Goal: Task Accomplishment & Management: Complete application form

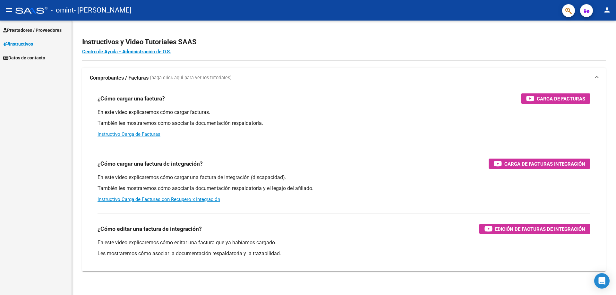
click at [58, 30] on span "Prestadores / Proveedores" at bounding box center [32, 30] width 58 height 7
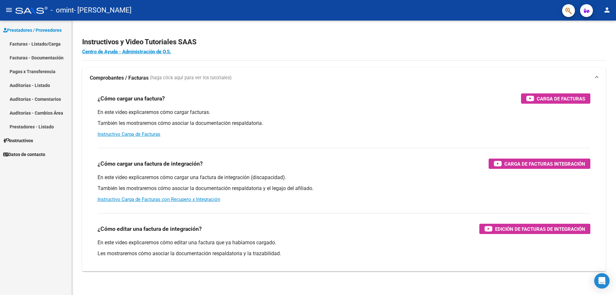
click at [43, 77] on link "Pagos x Transferencia" at bounding box center [36, 71] width 72 height 14
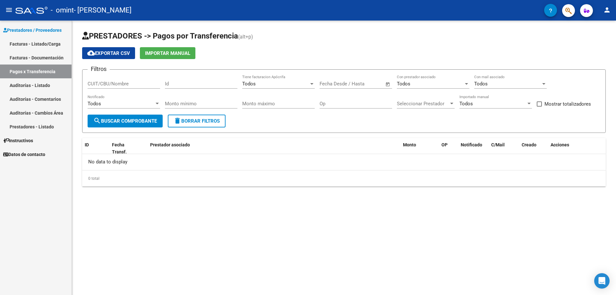
click at [50, 41] on link "Facturas - Listado/Carga" at bounding box center [36, 44] width 72 height 14
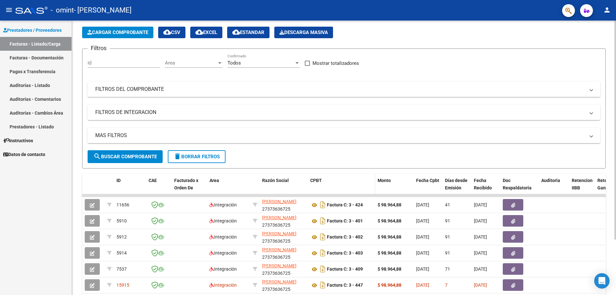
scroll to position [70, 0]
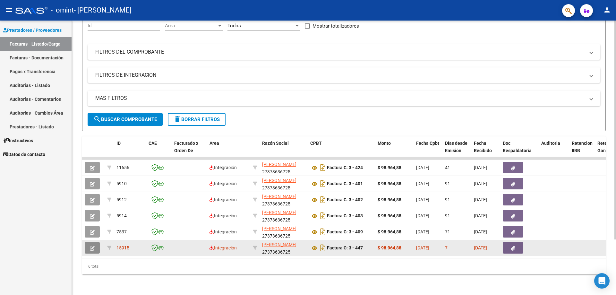
click at [92, 246] on span "button" at bounding box center [92, 248] width 5 height 6
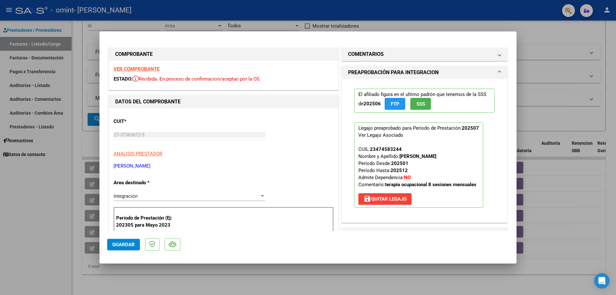
click at [548, 34] on div at bounding box center [308, 147] width 616 height 295
type input "$ 0,00"
